Goal: Task Accomplishment & Management: Manage account settings

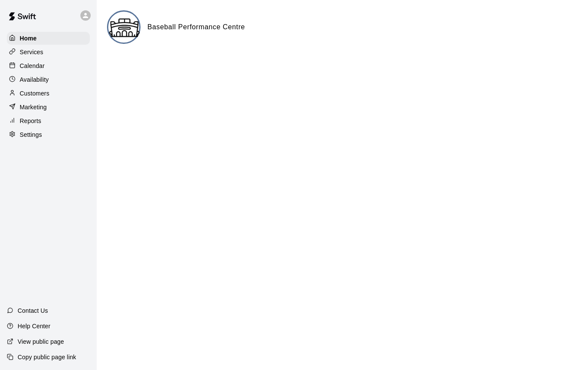
click at [39, 82] on p "Availability" at bounding box center [34, 79] width 29 height 9
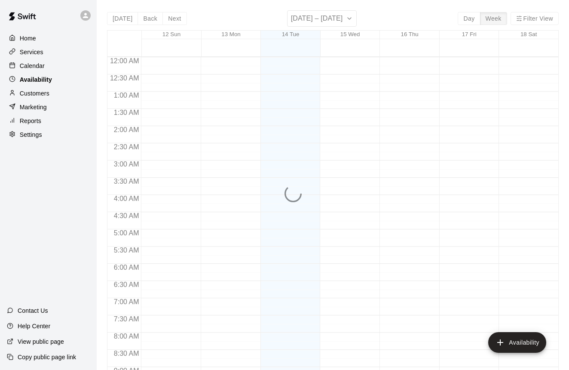
scroll to position [350, 0]
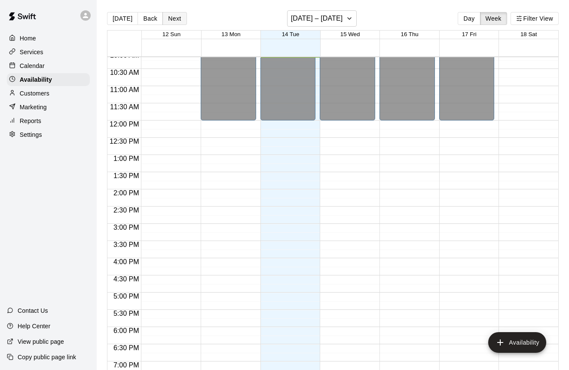
click at [175, 17] on button "Next" at bounding box center [175, 18] width 24 height 13
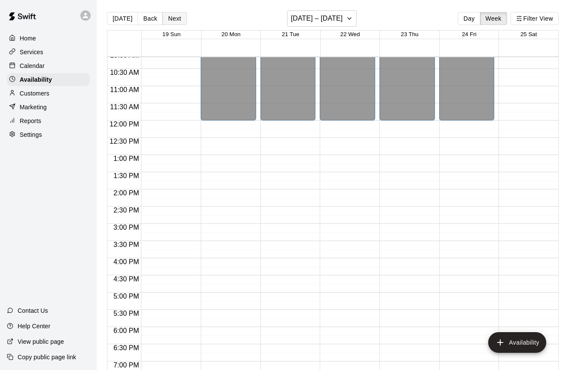
click at [175, 17] on div "Today Back Next October 19 – 25 Day Week Filter View 19 Sun 20 Mon 21 Tue 22 We…" at bounding box center [333, 195] width 452 height 370
click at [175, 17] on button "Next" at bounding box center [175, 18] width 24 height 13
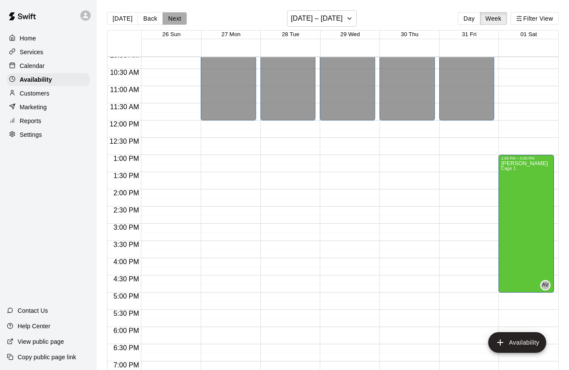
click at [175, 17] on button "Next" at bounding box center [175, 18] width 24 height 13
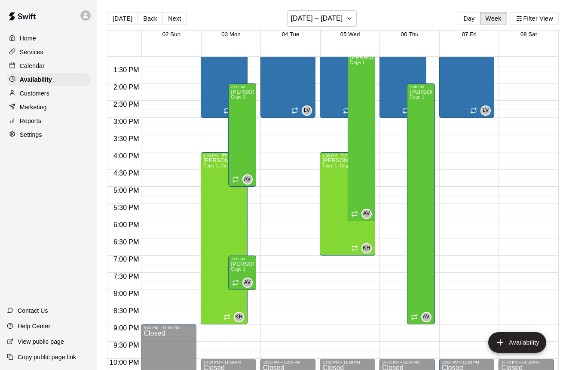
scroll to position [449, 0]
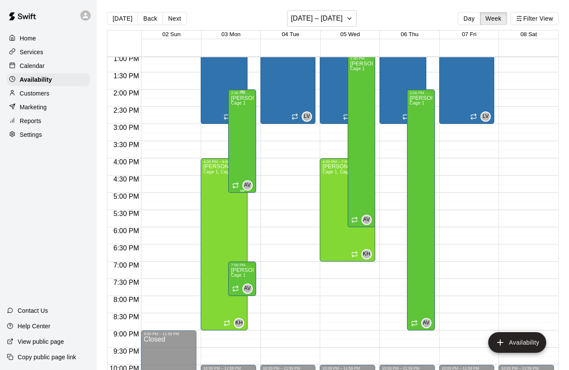
click at [246, 132] on div "[PERSON_NAME] Cage 1" at bounding box center [242, 280] width 22 height 370
click at [243, 157] on div at bounding box center [284, 185] width 569 height 370
click at [243, 157] on div "[PERSON_NAME] Cage 1" at bounding box center [242, 280] width 22 height 370
click at [243, 157] on div at bounding box center [284, 185] width 569 height 370
click at [241, 135] on div "[PERSON_NAME] Cage 1" at bounding box center [242, 280] width 22 height 370
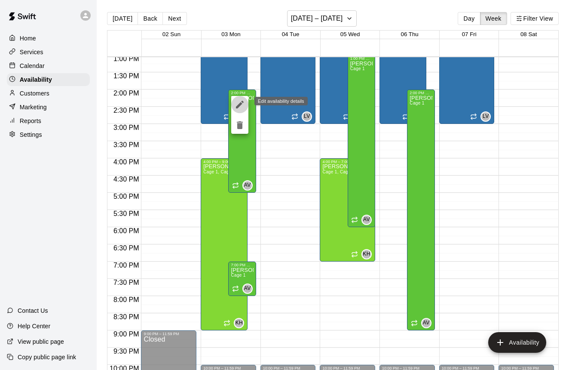
click at [240, 107] on icon "edit" at bounding box center [240, 104] width 10 height 10
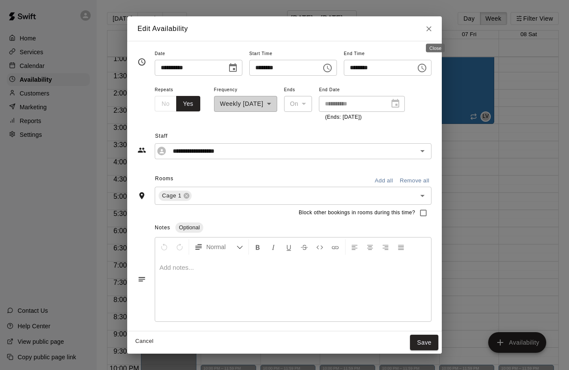
click at [434, 28] on icon "Close" at bounding box center [429, 29] width 9 height 9
type input "**********"
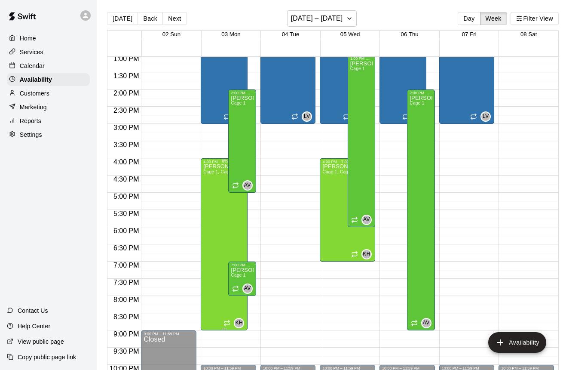
click at [216, 226] on div "Kaz Horiuchi Cage 1, Cage 2, Cage 3, Cage 4, Cage 5, Cage 6, Gym, Field 1 A, Fi…" at bounding box center [224, 349] width 42 height 370
click at [215, 175] on icon "edit" at bounding box center [212, 173] width 10 height 10
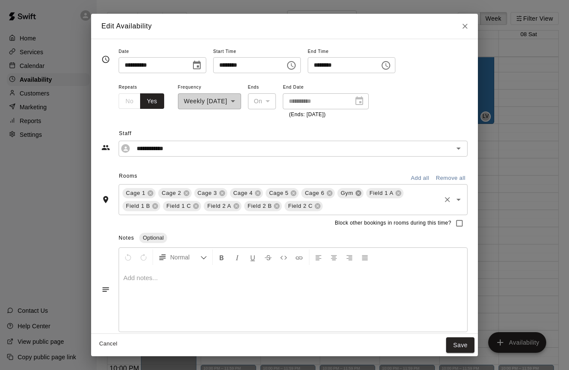
click at [360, 191] on icon at bounding box center [359, 193] width 6 height 6
click at [457, 343] on button "Save" at bounding box center [460, 345] width 28 height 16
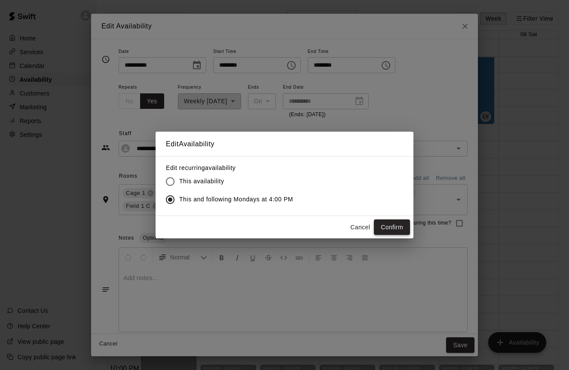
click at [390, 225] on button "Confirm" at bounding box center [392, 227] width 36 height 16
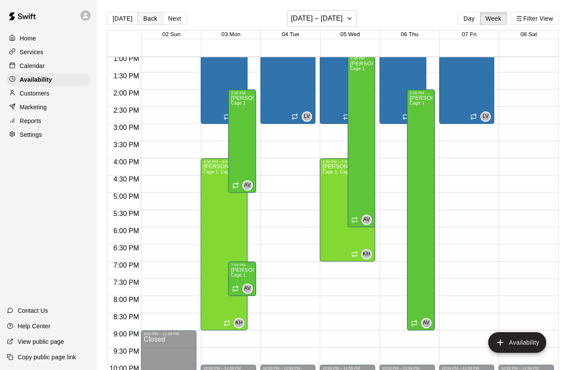
click at [151, 18] on button "Back" at bounding box center [150, 18] width 25 height 13
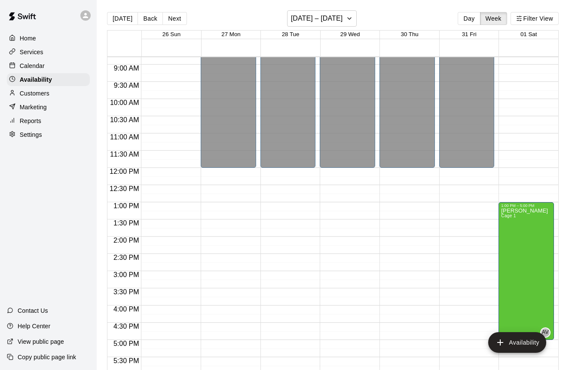
scroll to position [297, 0]
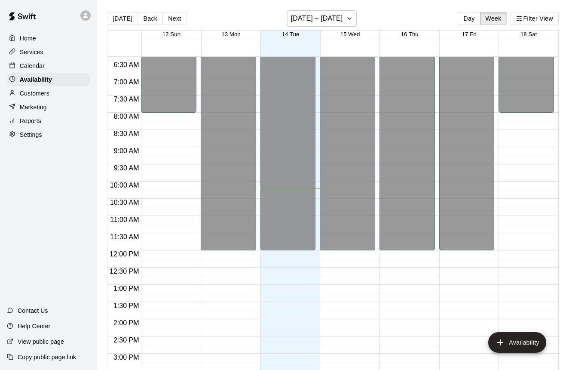
scroll to position [51, 0]
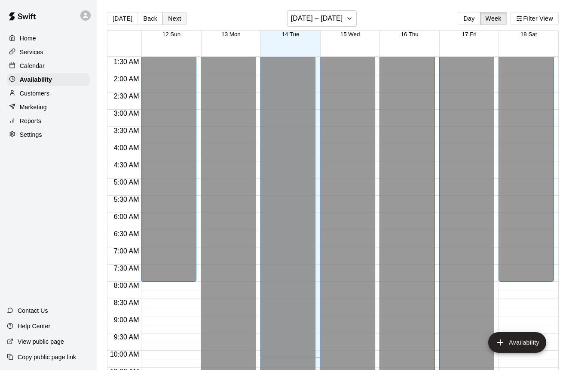
click at [176, 16] on button "Next" at bounding box center [175, 18] width 24 height 13
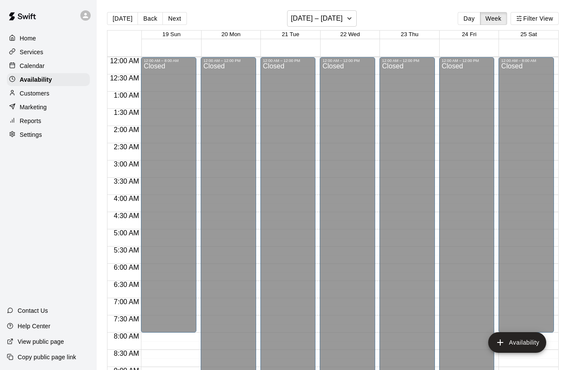
scroll to position [0, 0]
click at [179, 17] on button "Next" at bounding box center [175, 18] width 24 height 13
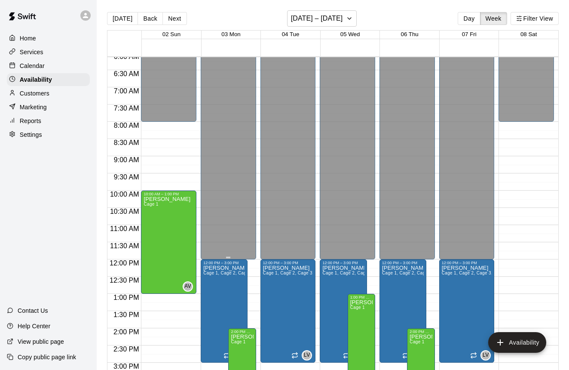
scroll to position [192, 0]
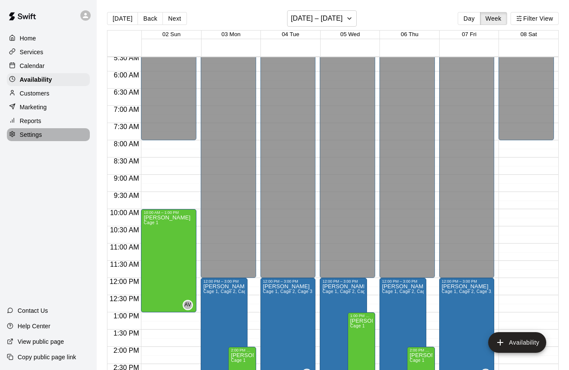
click at [34, 135] on p "Settings" at bounding box center [31, 134] width 22 height 9
select select "**"
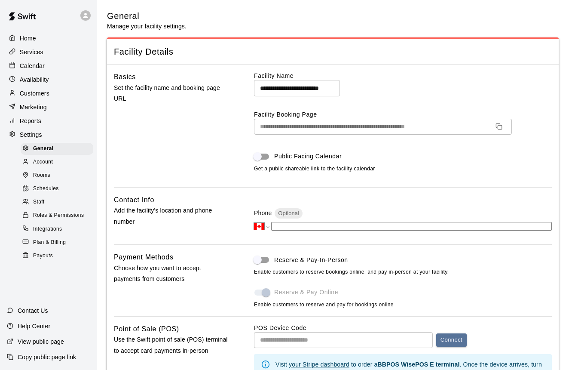
scroll to position [1642, 0]
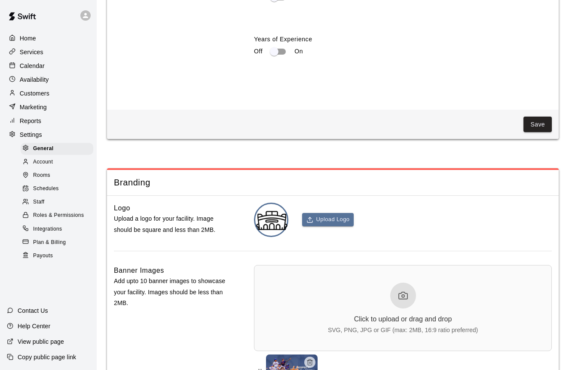
click at [40, 201] on span "Staff" at bounding box center [38, 202] width 11 height 9
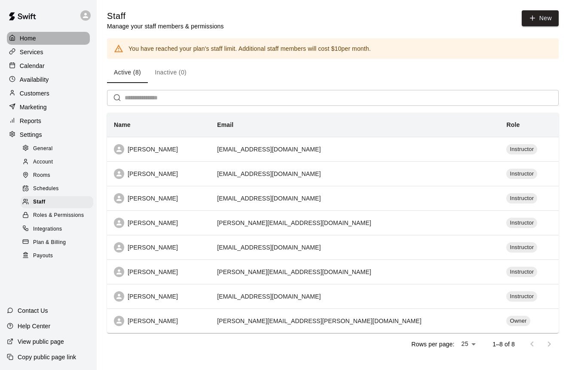
click at [30, 39] on p "Home" at bounding box center [28, 38] width 16 height 9
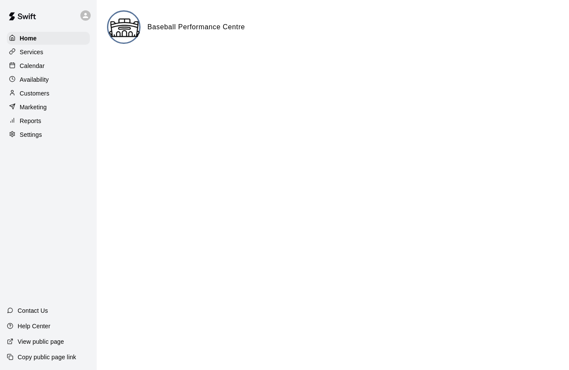
click at [34, 52] on p "Services" at bounding box center [32, 52] width 24 height 9
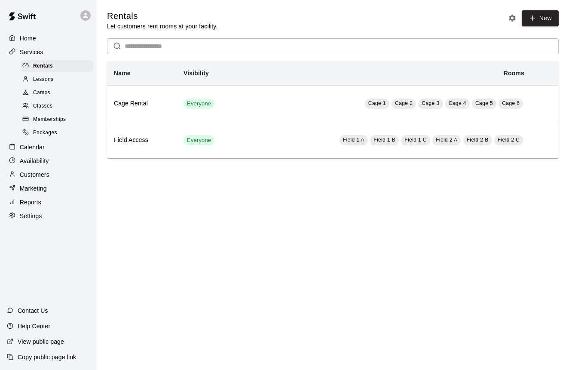
click at [37, 160] on p "Availability" at bounding box center [34, 161] width 29 height 9
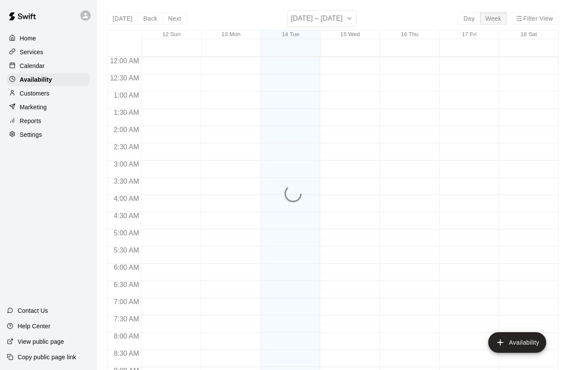
scroll to position [358, 0]
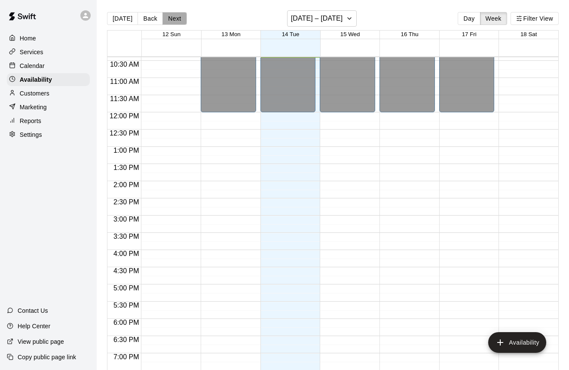
click at [179, 17] on button "Next" at bounding box center [175, 18] width 24 height 13
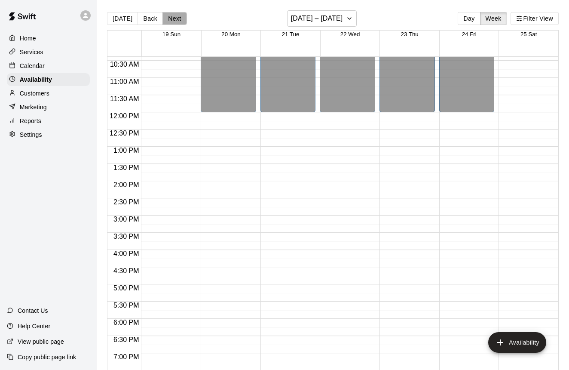
click at [179, 17] on button "Next" at bounding box center [175, 18] width 24 height 13
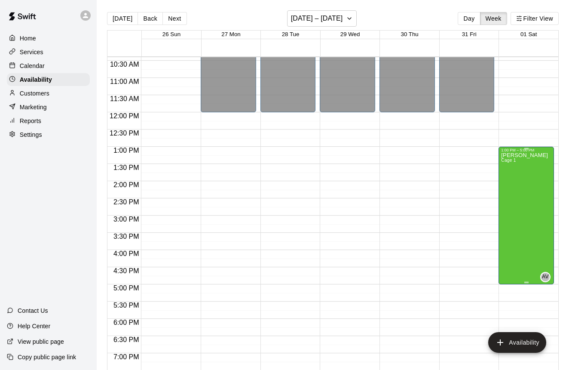
click at [511, 186] on div "[PERSON_NAME] Cage 1" at bounding box center [524, 337] width 47 height 370
click at [513, 162] on icon "edit" at bounding box center [510, 162] width 10 height 10
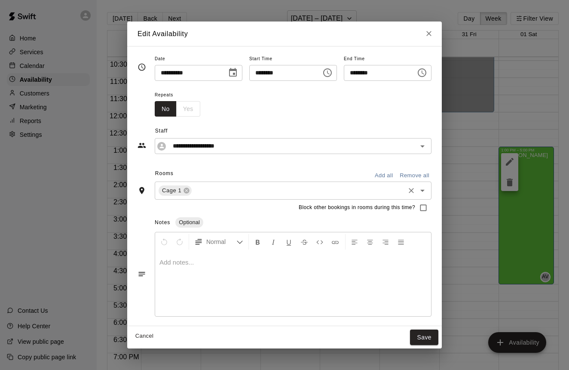
click at [218, 191] on input "text" at bounding box center [298, 190] width 211 height 11
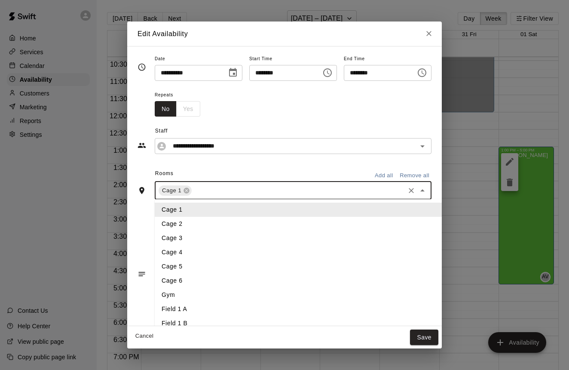
click at [245, 169] on div "Rooms Add all Remove all" at bounding box center [285, 174] width 294 height 15
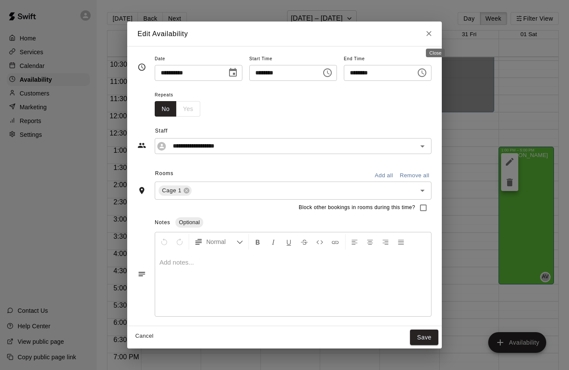
click at [434, 35] on icon "Close" at bounding box center [429, 33] width 9 height 9
type input "**********"
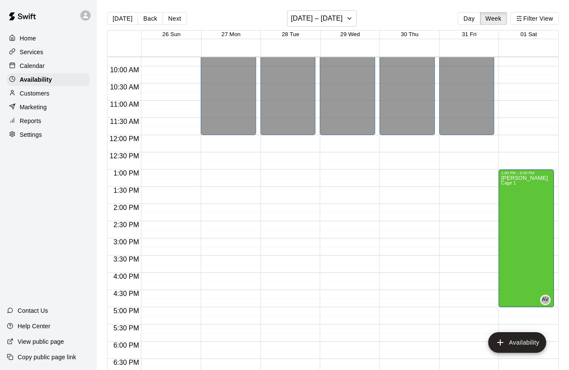
scroll to position [323, 0]
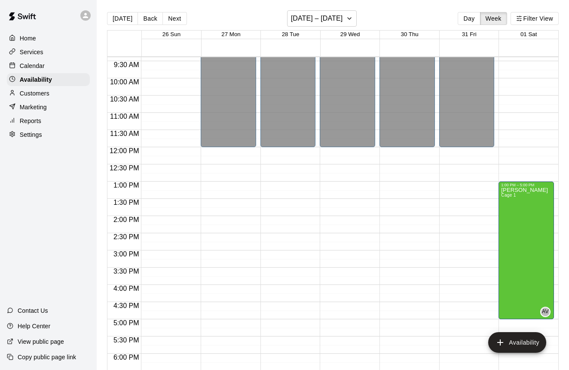
click at [37, 53] on p "Services" at bounding box center [32, 52] width 24 height 9
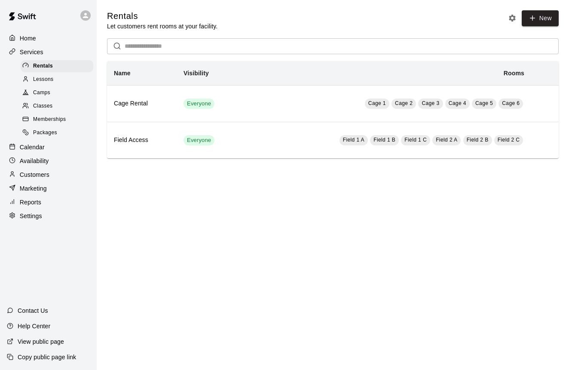
click at [60, 79] on div "Lessons" at bounding box center [57, 80] width 73 height 12
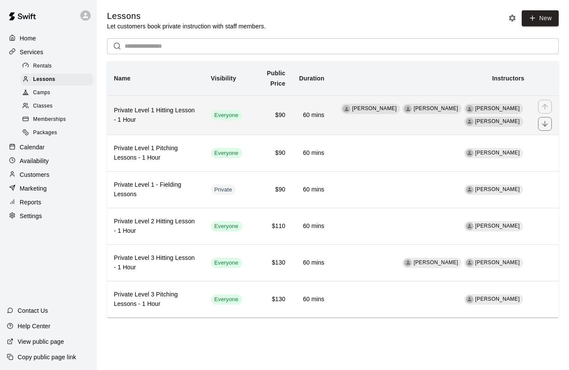
click at [178, 117] on h6 "Private Level 1 Hitting Lesson - 1 Hour" at bounding box center [155, 115] width 83 height 19
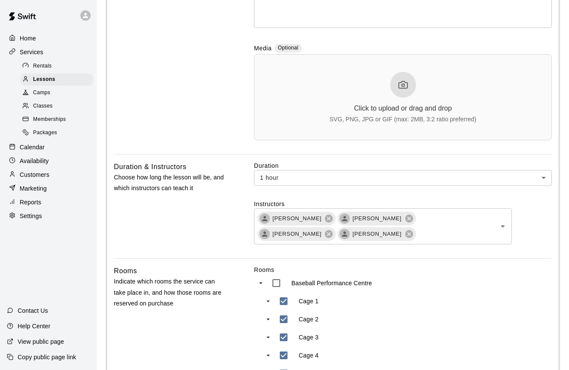
scroll to position [173, 0]
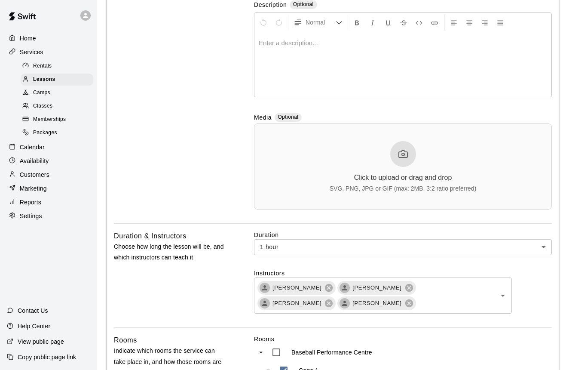
click at [414, 178] on div "Click to upload or drag and drop" at bounding box center [403, 178] width 98 height 8
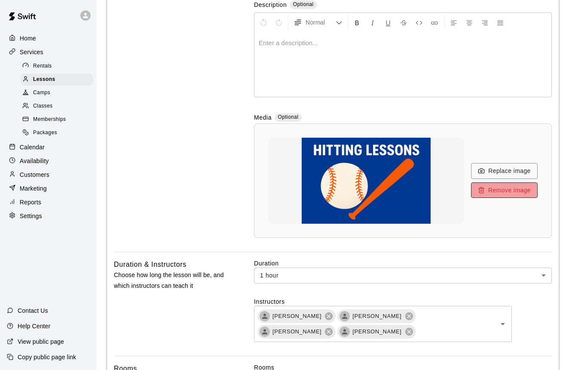
click at [492, 193] on button "Remove image" at bounding box center [504, 190] width 67 height 16
